Goal: Transaction & Acquisition: Obtain resource

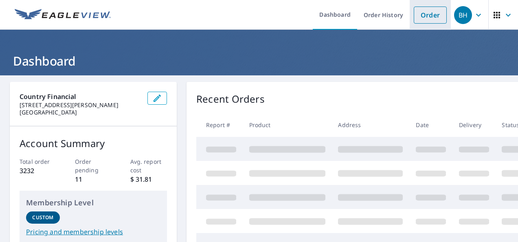
click at [421, 20] on link "Order" at bounding box center [430, 15] width 33 height 17
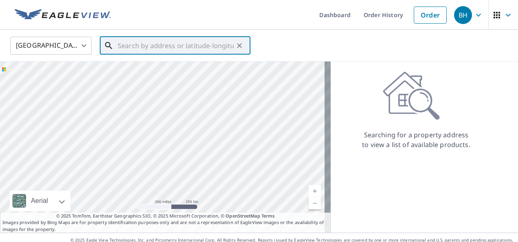
click at [138, 48] on input "text" at bounding box center [176, 45] width 116 height 23
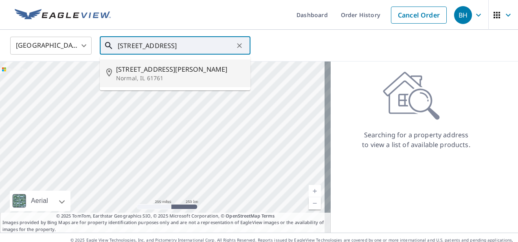
click at [127, 75] on p "Normal, IL 61761" at bounding box center [180, 78] width 128 height 8
type input "[STREET_ADDRESS][PERSON_NAME]"
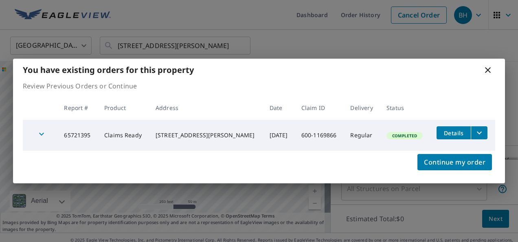
click at [477, 132] on icon "filesDropdownBtn-65721395" at bounding box center [479, 133] width 5 height 3
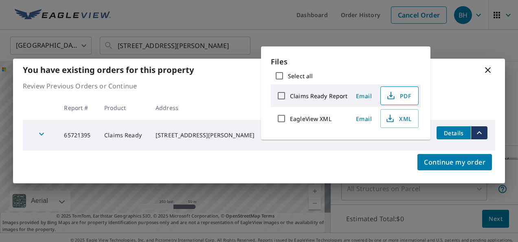
click at [392, 97] on icon "button" at bounding box center [391, 97] width 7 height 3
click at [397, 95] on span "PDF" at bounding box center [399, 96] width 26 height 10
click at [491, 69] on icon at bounding box center [488, 70] width 10 height 10
